Goal: Transaction & Acquisition: Purchase product/service

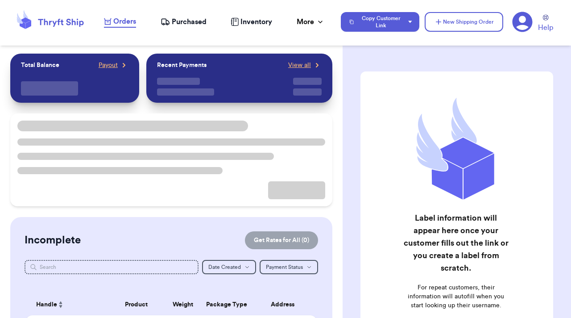
checkbox input "true"
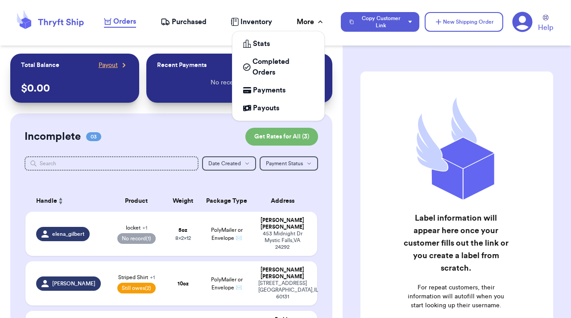
click at [309, 19] on div "More" at bounding box center [311, 22] width 28 height 11
click at [276, 95] on span "Payments" at bounding box center [269, 90] width 33 height 11
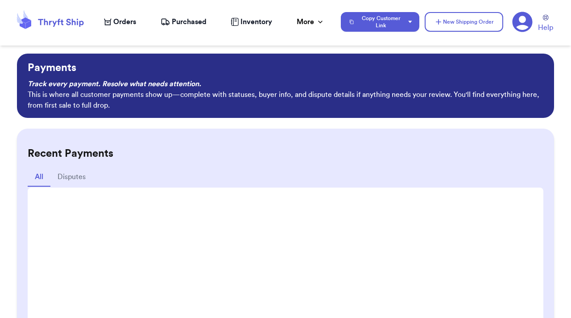
click at [18, 121] on div "Payments Track every payment. Resolve what needs attention. This is where all c…" at bounding box center [285, 186] width 571 height 264
click at [527, 18] on icon at bounding box center [523, 22] width 20 height 20
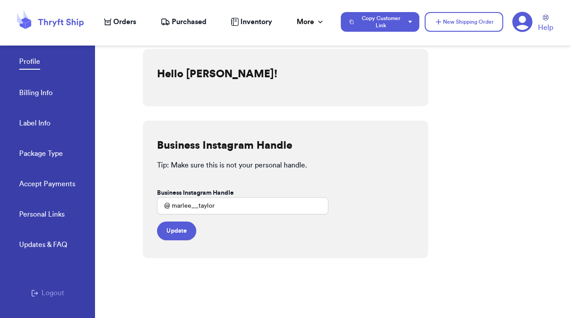
click at [37, 184] on link "Accept Payments" at bounding box center [47, 185] width 56 height 12
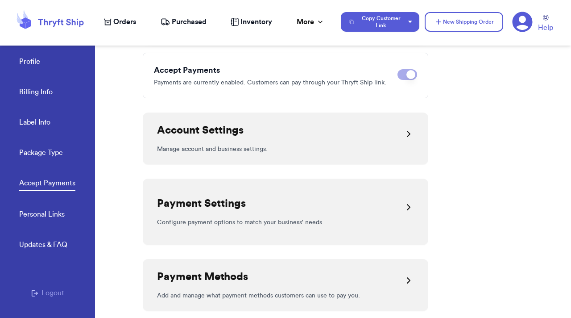
scroll to position [86, 0]
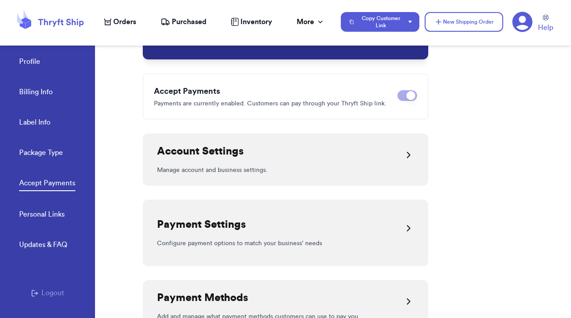
click at [303, 171] on p "Manage account and business settings." at bounding box center [285, 170] width 257 height 9
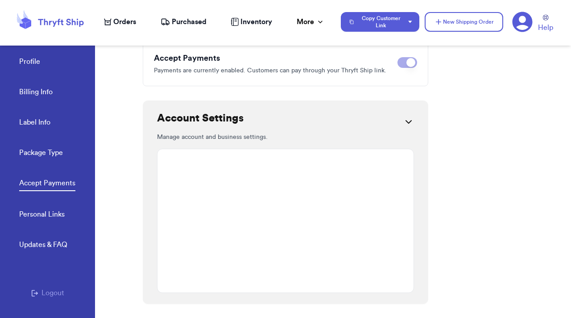
scroll to position [110, 0]
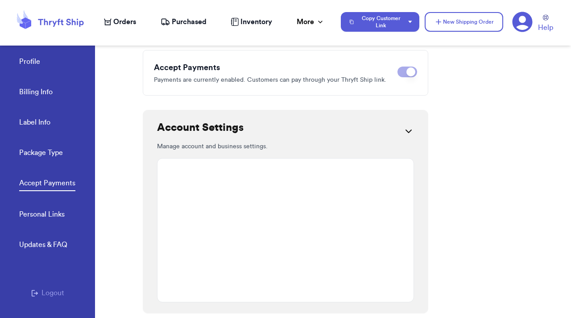
click at [398, 132] on div "Account Settings" at bounding box center [285, 130] width 257 height 21
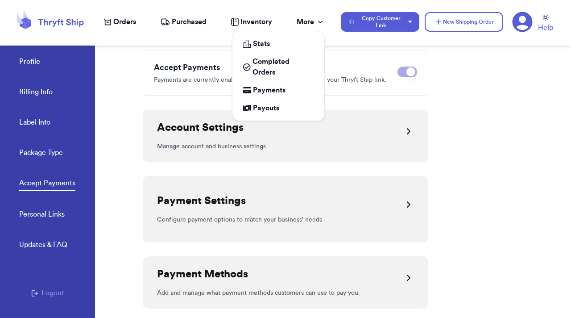
click at [319, 24] on icon at bounding box center [320, 21] width 9 height 9
click at [293, 107] on div "Payouts" at bounding box center [278, 108] width 71 height 11
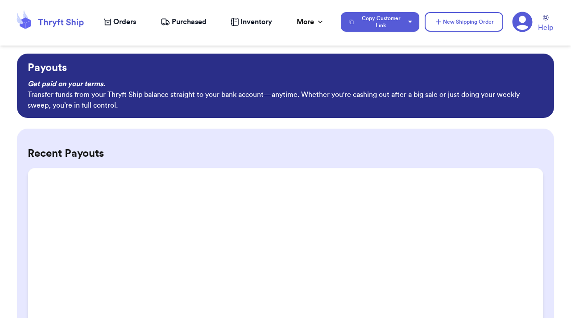
click at [16, 193] on div "Payouts Get paid on your terms. Transfer funds from your Thryft Ship balance st…" at bounding box center [285, 186] width 571 height 264
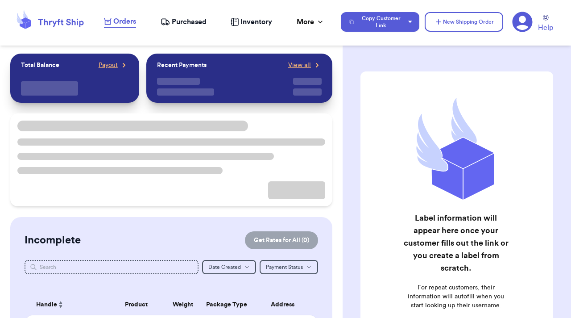
checkbox input "true"
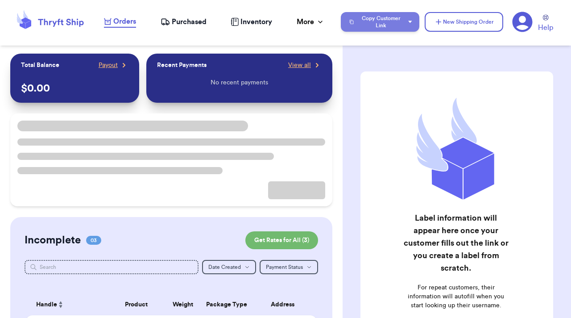
click at [407, 22] on button "Copy Customer Link" at bounding box center [380, 22] width 79 height 20
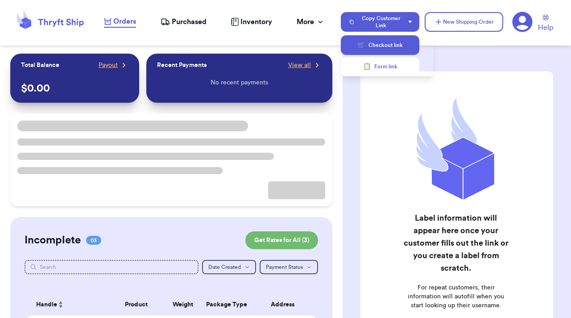
click at [394, 49] on button "🛒 Checkout link" at bounding box center [380, 45] width 79 height 20
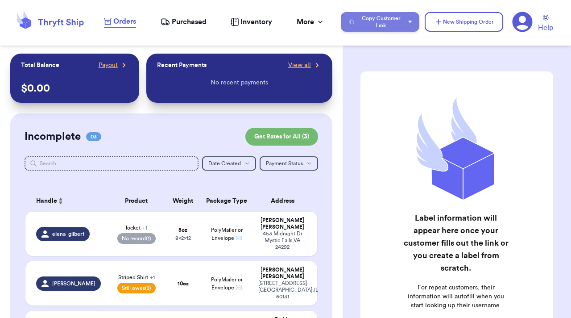
click at [400, 16] on button "Copy Customer Link" at bounding box center [380, 22] width 79 height 20
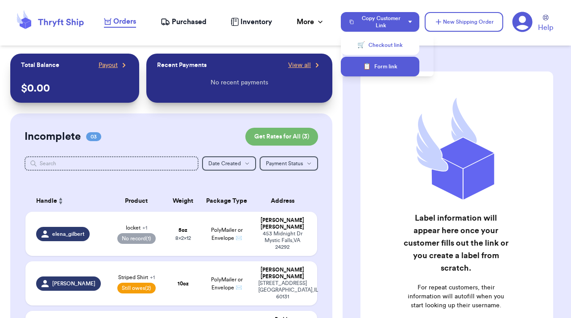
click at [392, 70] on button "📋 Form link" at bounding box center [380, 67] width 79 height 20
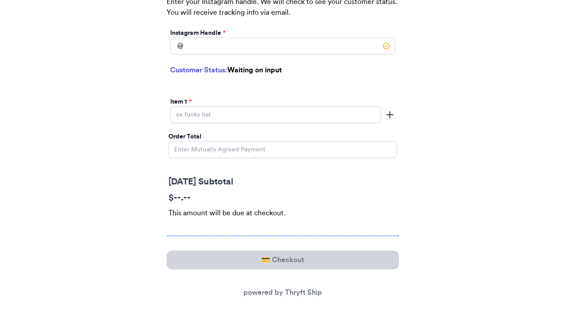
scroll to position [216, 0]
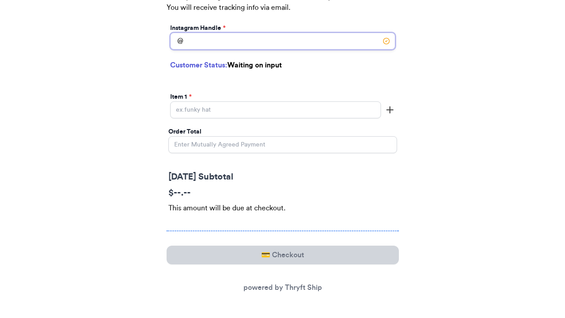
click at [307, 46] on input "Today's Subtotal" at bounding box center [282, 41] width 225 height 17
type input "r"
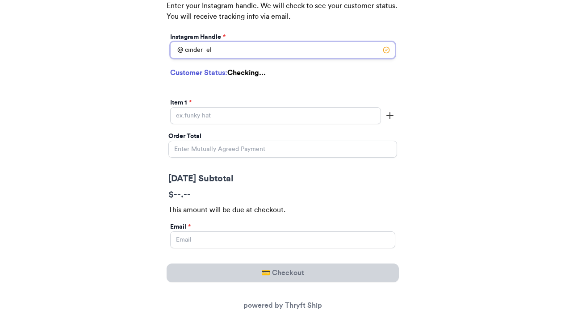
scroll to position [225, 0]
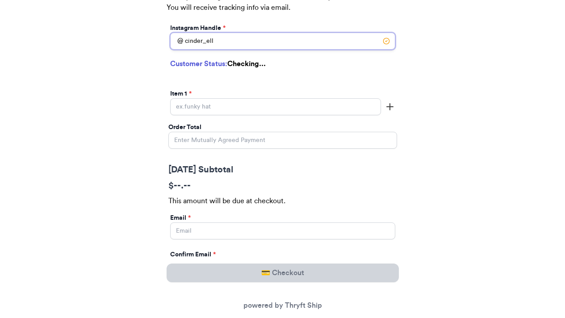
type input "cinder_ella"
select select "FL"
type input "Orlando"
type input "32836"
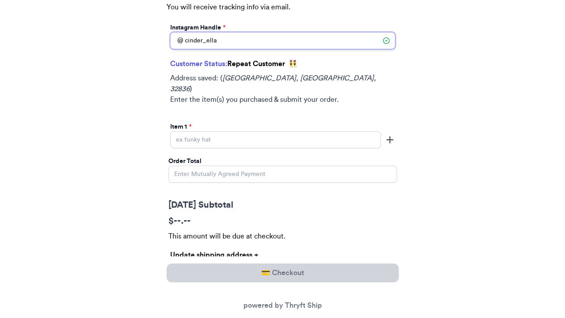
scroll to position [217, 0]
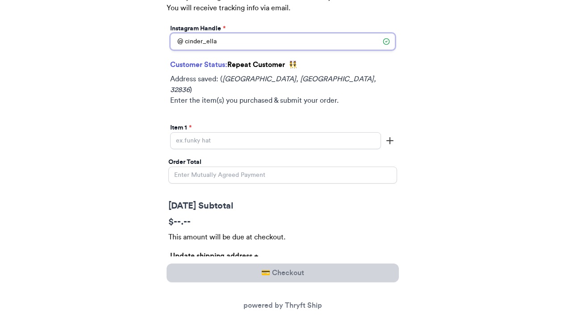
type input "cinder_ella"
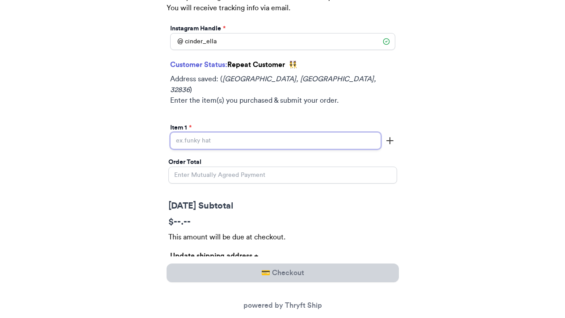
click at [225, 132] on input "Today's Subtotal" at bounding box center [275, 140] width 211 height 17
type input "pumpkin"
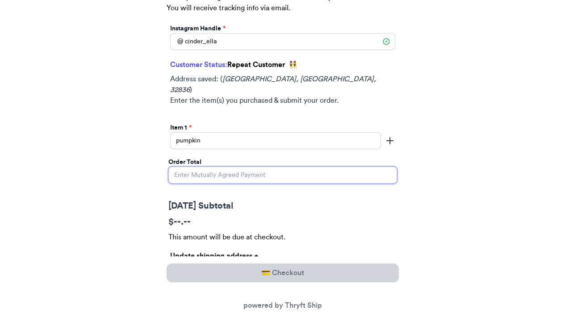
click at [218, 166] on input "Order Total" at bounding box center [282, 174] width 228 height 17
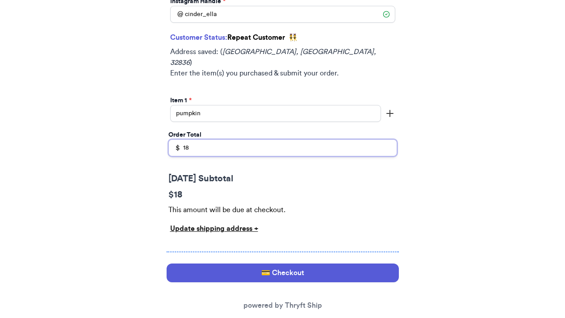
scroll to position [255, 0]
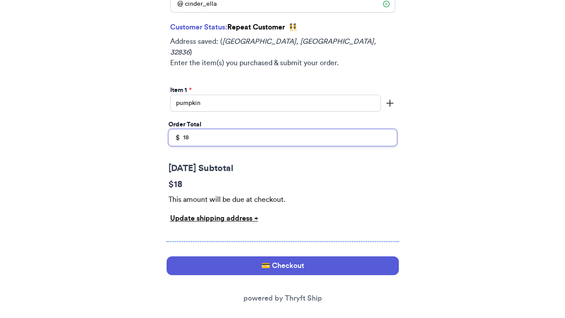
type input "18"
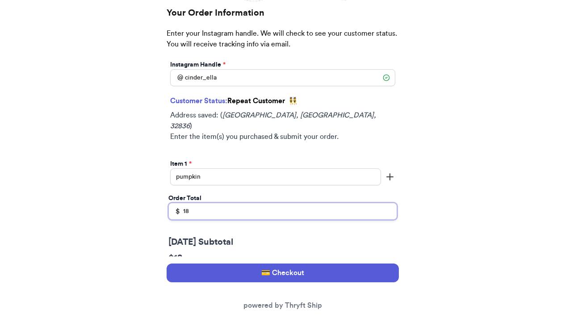
scroll to position [182, 0]
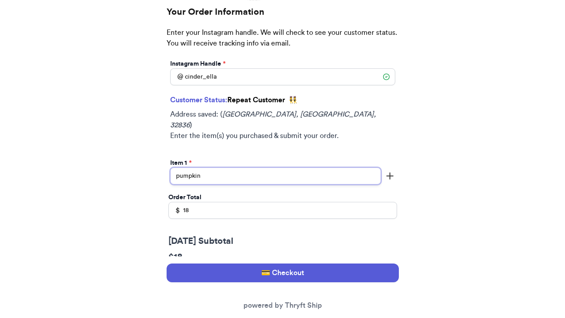
click at [228, 167] on input "pumpkin" at bounding box center [275, 175] width 211 height 17
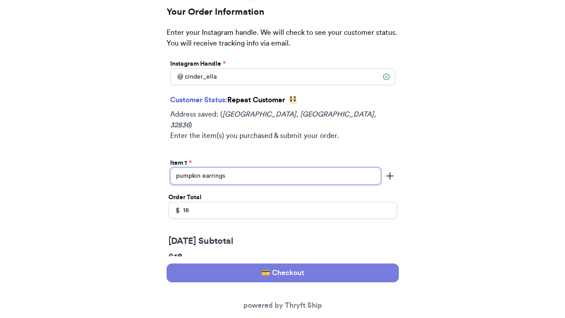
type input "pumpkin earrings"
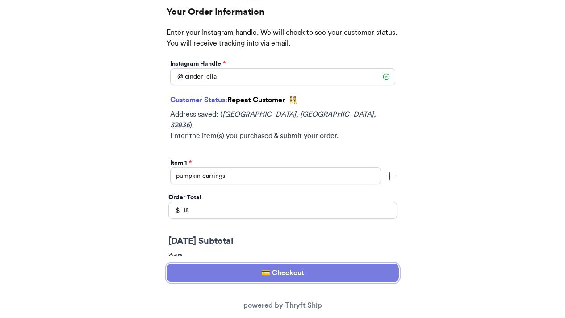
click at [298, 278] on button "💳 Checkout" at bounding box center [282, 272] width 232 height 19
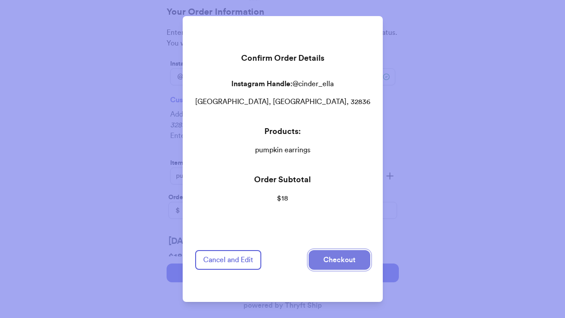
click at [345, 250] on button "Checkout" at bounding box center [339, 260] width 62 height 20
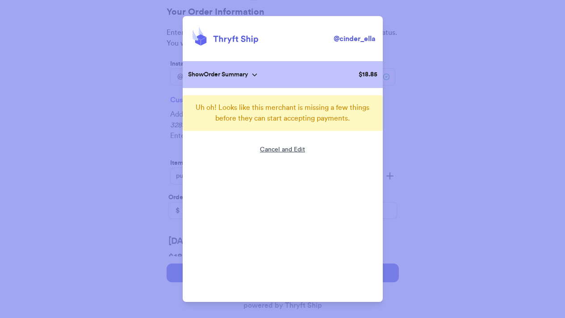
click at [303, 150] on div "Cancel and Edit" at bounding box center [282, 158] width 45 height 27
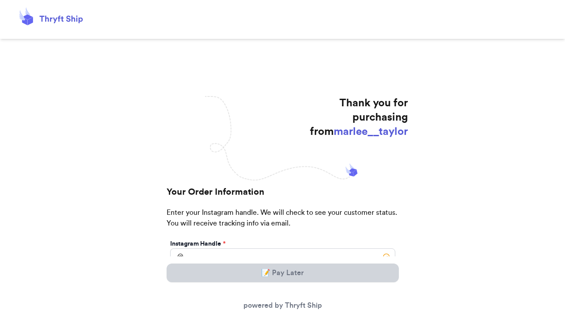
scroll to position [88, 0]
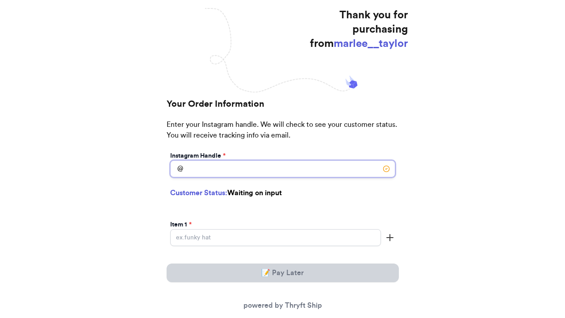
click at [280, 170] on input "Today's Subtotal" at bounding box center [282, 168] width 225 height 17
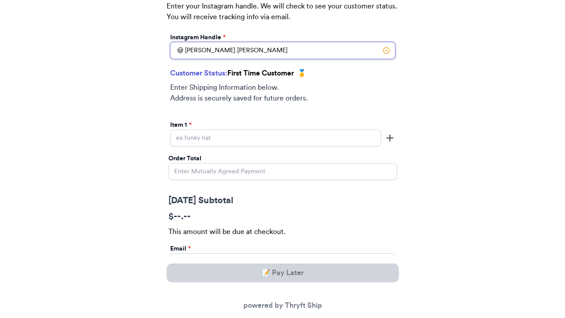
scroll to position [216, 0]
click at [204, 51] on input "ronald.mcdonald" at bounding box center [282, 50] width 225 height 17
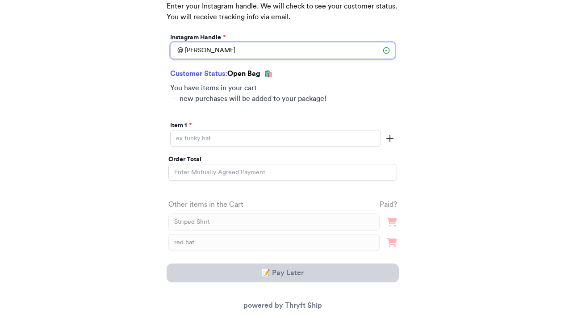
scroll to position [211, 0]
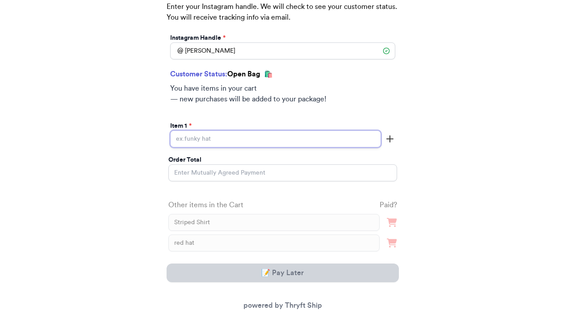
click at [231, 137] on input "Today's Subtotal" at bounding box center [275, 138] width 211 height 17
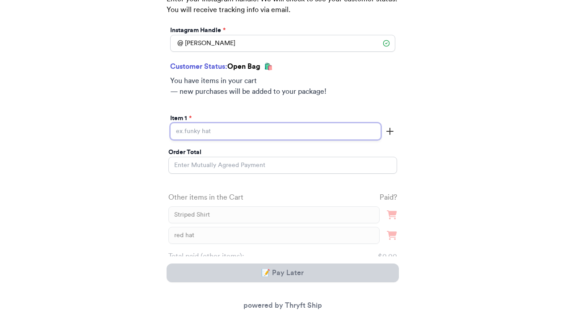
scroll to position [204, 0]
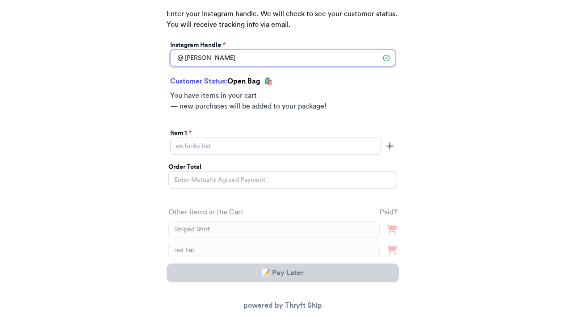
click at [252, 64] on input "[PERSON_NAME]" at bounding box center [282, 58] width 225 height 17
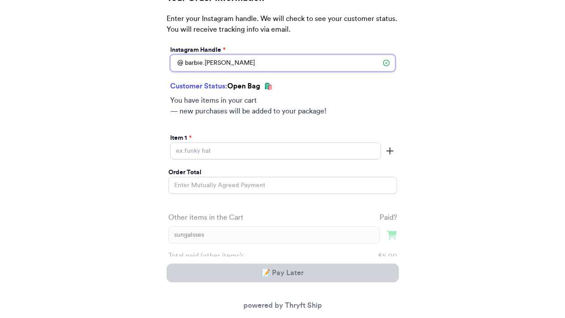
scroll to position [203, 0]
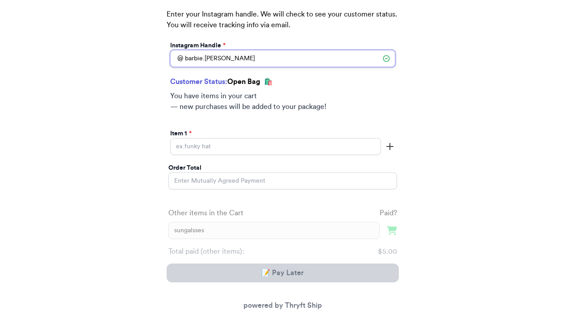
type input "barbie.[PERSON_NAME]"
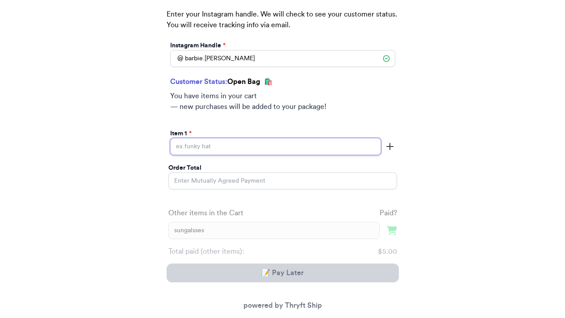
click at [232, 147] on input "Today's Subtotal" at bounding box center [275, 146] width 211 height 17
type input "pink sandals"
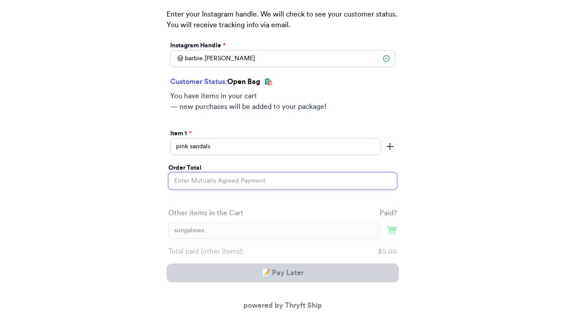
click at [201, 180] on input "Order Total" at bounding box center [282, 180] width 228 height 17
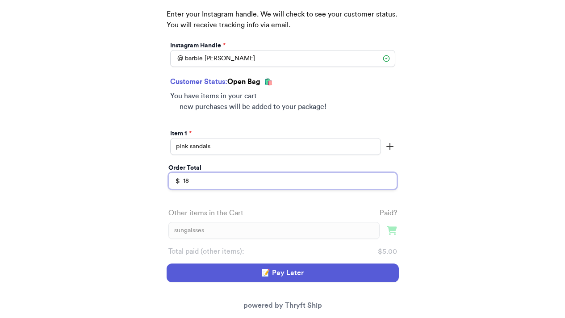
type input "18"
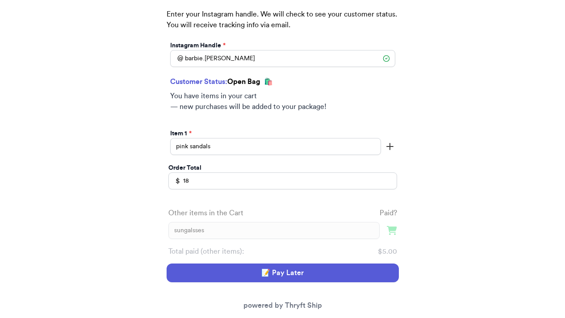
click at [139, 208] on div "Thank you for purchasing from marlee__taylor Your Order Information Enter your …" at bounding box center [282, 175] width 565 height 565
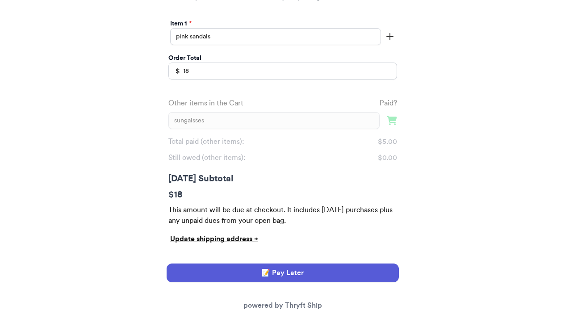
scroll to position [313, 0]
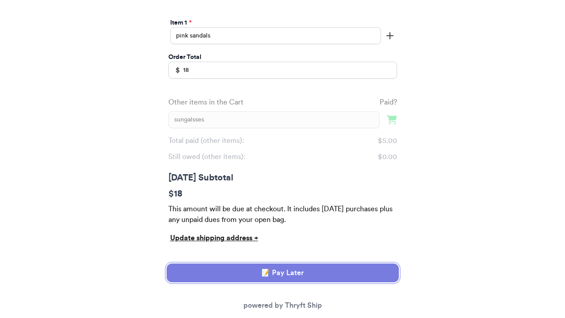
click at [326, 276] on button "📝 Pay Later" at bounding box center [282, 272] width 232 height 19
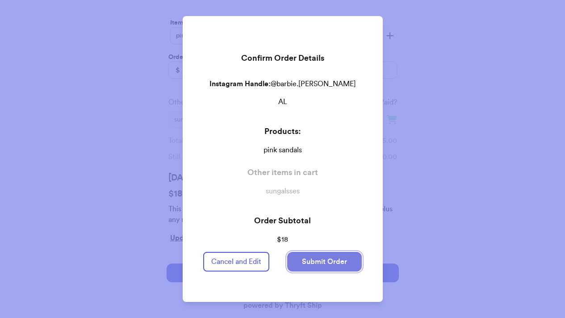
click at [332, 260] on button "Submit Order" at bounding box center [324, 262] width 75 height 20
